Goal: Transaction & Acquisition: Book appointment/travel/reservation

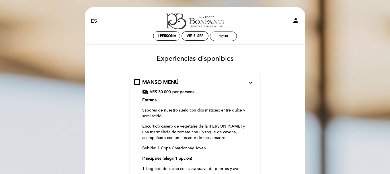
select select "es"
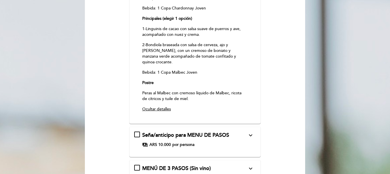
scroll to position [172, 0]
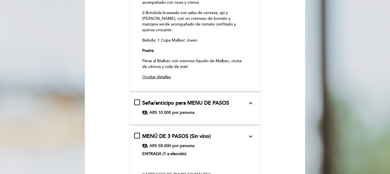
click at [188, 104] on div "Seña/anticipo para MENU DE PASOS expand_more PRECIOS sujetos a cambios sin prev…" at bounding box center [195, 108] width 122 height 16
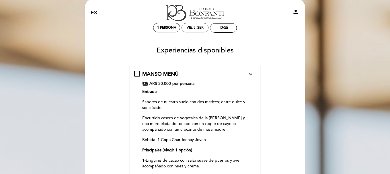
scroll to position [0, 0]
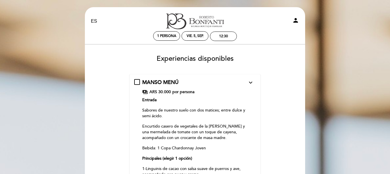
click at [137, 84] on div "MANSO MENÚ expand_more En caso de haber NIÑOS menores a 14 años el valor del ME…" at bounding box center [195, 167] width 122 height 176
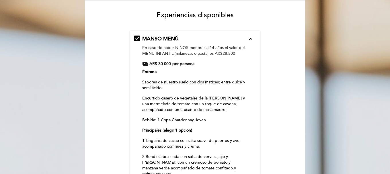
scroll to position [29, 0]
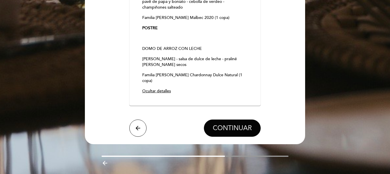
click at [224, 124] on span "CONTINUAR" at bounding box center [232, 128] width 39 height 8
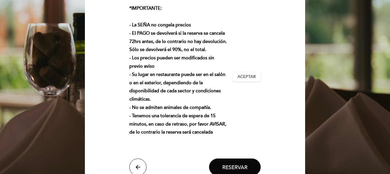
scroll to position [172, 0]
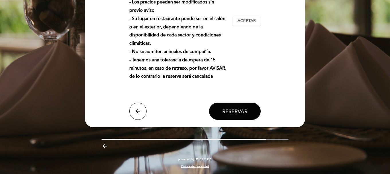
click at [241, 112] on span "Reservar" at bounding box center [234, 111] width 25 height 6
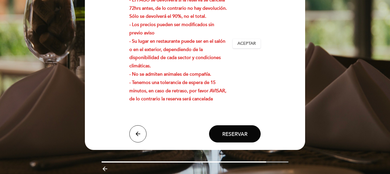
scroll to position [115, 0]
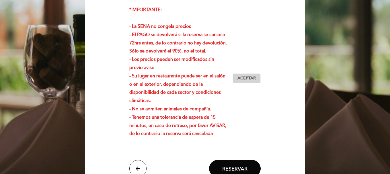
click at [249, 78] on span "Aceptar" at bounding box center [247, 78] width 18 height 6
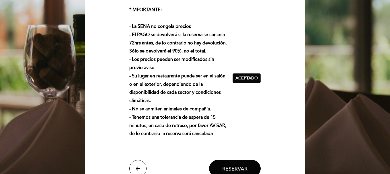
click at [234, 165] on button "Reservar" at bounding box center [235, 168] width 52 height 17
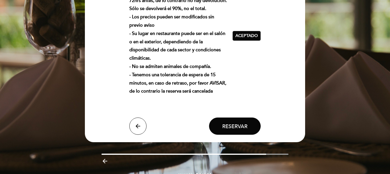
scroll to position [172, 0]
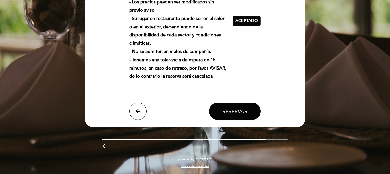
click at [235, 114] on span "Reservar" at bounding box center [234, 111] width 25 height 6
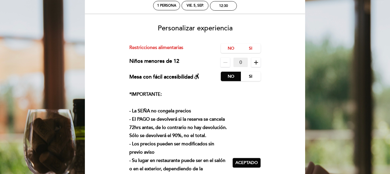
scroll to position [0, 0]
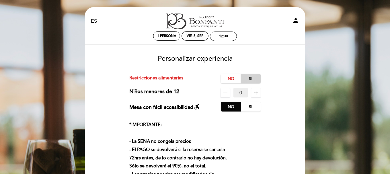
click at [245, 80] on label "Si" at bounding box center [251, 78] width 20 height 9
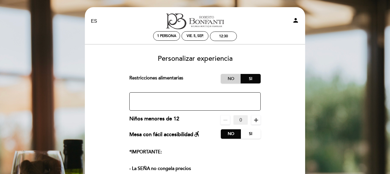
click at [236, 80] on label "No" at bounding box center [231, 78] width 20 height 9
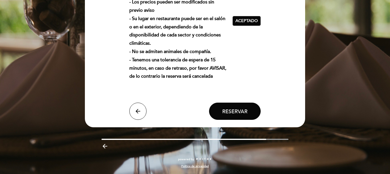
click at [238, 108] on button "Reservar" at bounding box center [235, 111] width 52 height 17
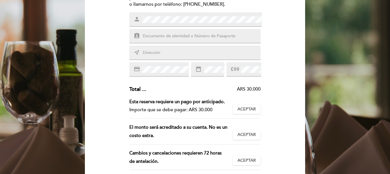
scroll to position [143, 0]
